Goal: Task Accomplishment & Management: Manage account settings

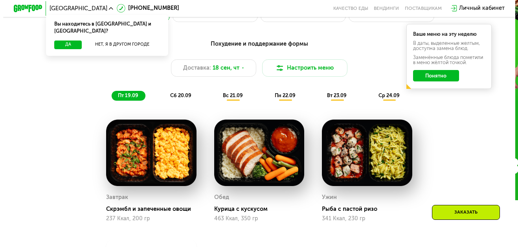
scroll to position [550, 0]
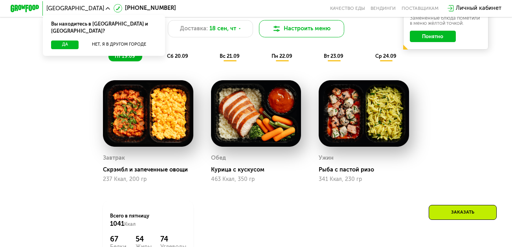
click at [322, 24] on button "Настроить меню" at bounding box center [301, 28] width 85 height 17
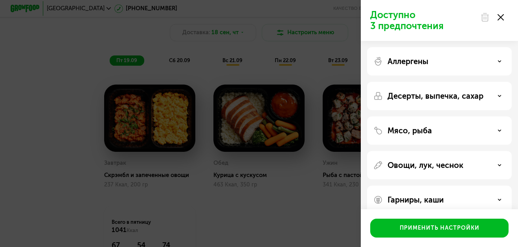
scroll to position [13, 0]
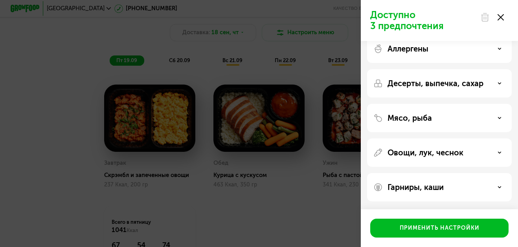
click at [412, 49] on p "Аллергены" at bounding box center [407, 48] width 41 height 9
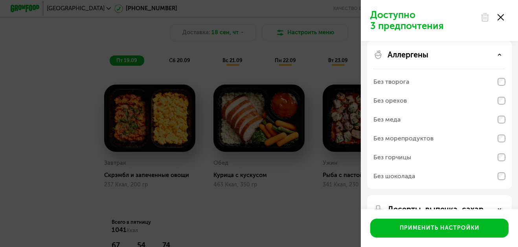
scroll to position [0, 0]
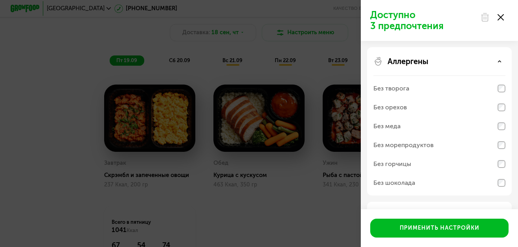
click at [420, 51] on div "Аллергены Без творога Без орехов Без меда Без морепродуктов Без горчицы Без шок…" at bounding box center [439, 121] width 145 height 148
click at [417, 64] on p "Аллергены" at bounding box center [407, 61] width 41 height 9
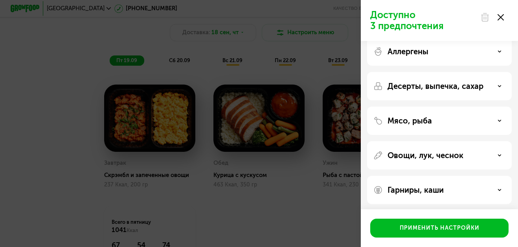
scroll to position [13, 0]
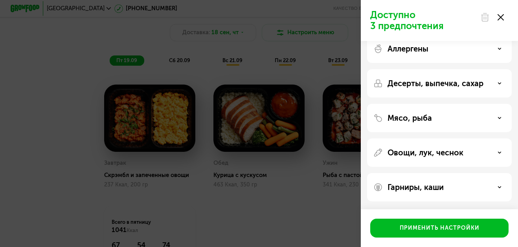
click at [417, 114] on p "Мясо, рыба" at bounding box center [409, 117] width 44 height 9
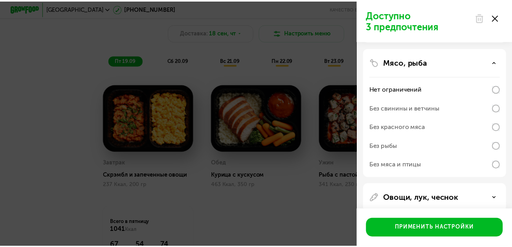
scroll to position [91, 0]
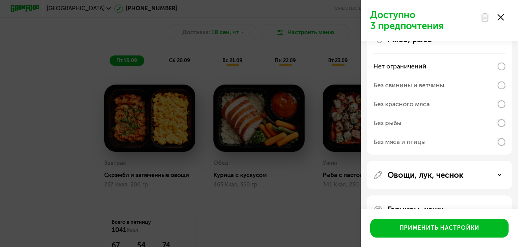
click at [384, 124] on div "Без рыбы" at bounding box center [387, 122] width 28 height 9
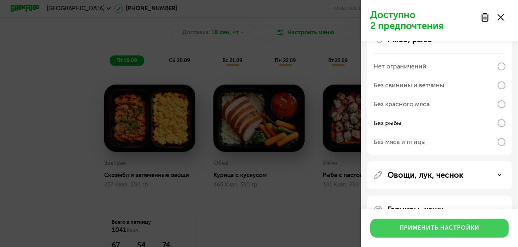
click at [419, 232] on button "Применить настройки" at bounding box center [439, 227] width 138 height 19
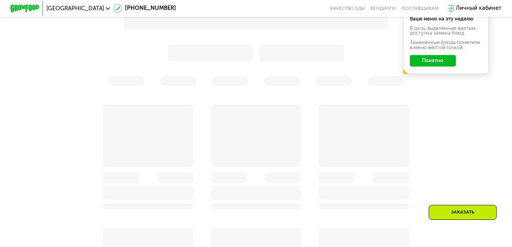
click at [448, 66] on button "Понятно" at bounding box center [433, 60] width 46 height 11
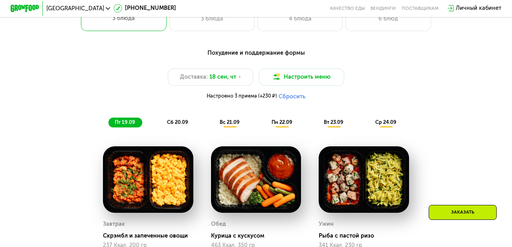
scroll to position [511, 0]
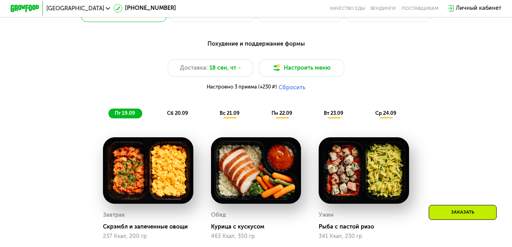
click at [185, 116] on span "сб 20.09" at bounding box center [177, 113] width 21 height 6
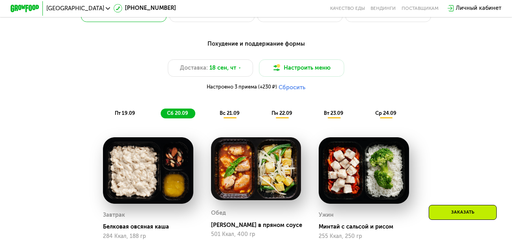
click at [106, 113] on div "Похудение и поддержание формы Доставка: [DATE] Настроить меню Настроено 3 прием…" at bounding box center [256, 78] width 421 height 79
click at [121, 113] on div "пт 19.09" at bounding box center [125, 113] width 34 height 10
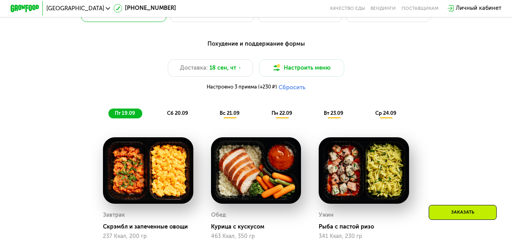
click at [122, 116] on span "пт 19.09" at bounding box center [125, 113] width 20 height 6
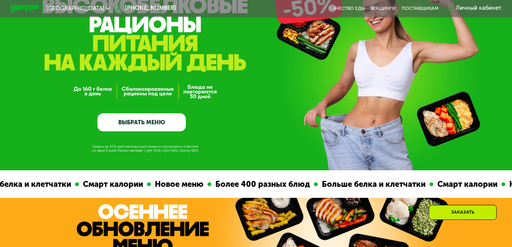
scroll to position [0, 0]
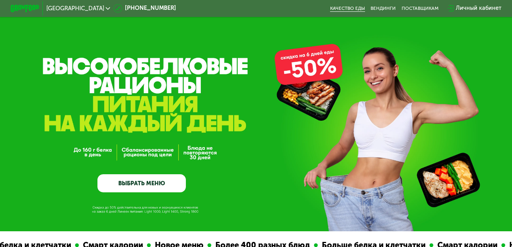
click at [349, 8] on link "Качество еды" at bounding box center [347, 7] width 35 height 5
